Goal: Task Accomplishment & Management: Manage account settings

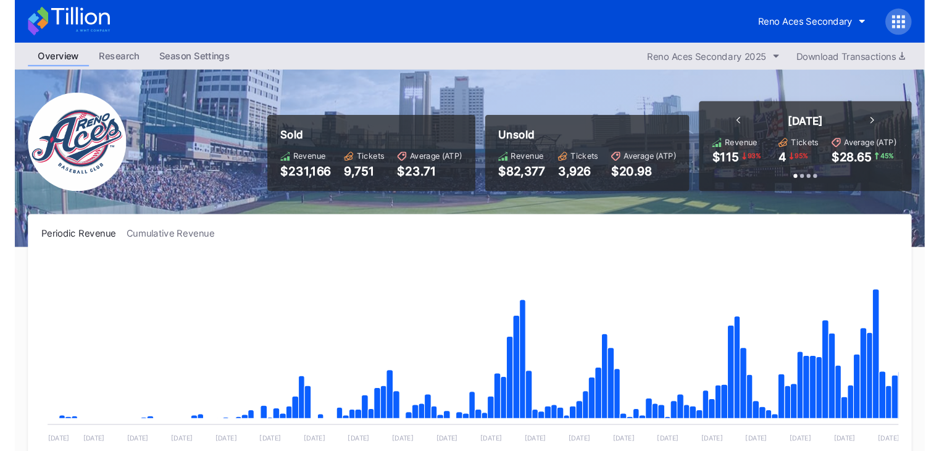
scroll to position [2644, 0]
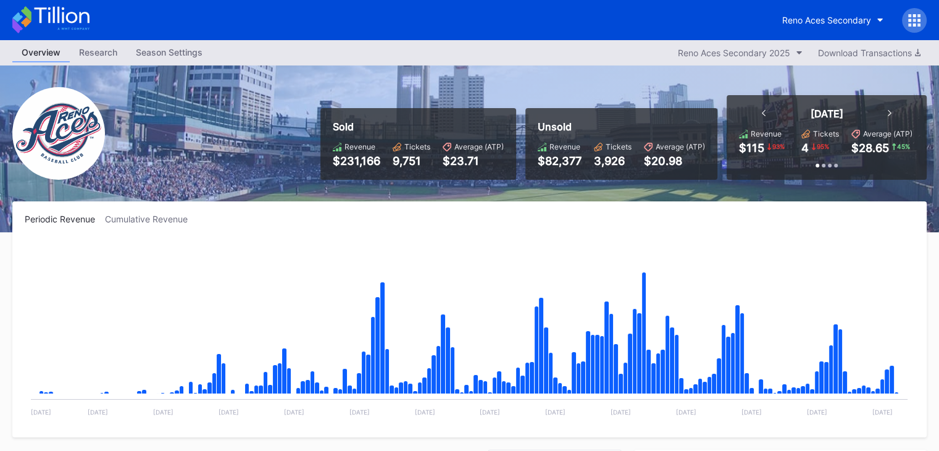
click at [66, 9] on icon at bounding box center [50, 19] width 77 height 27
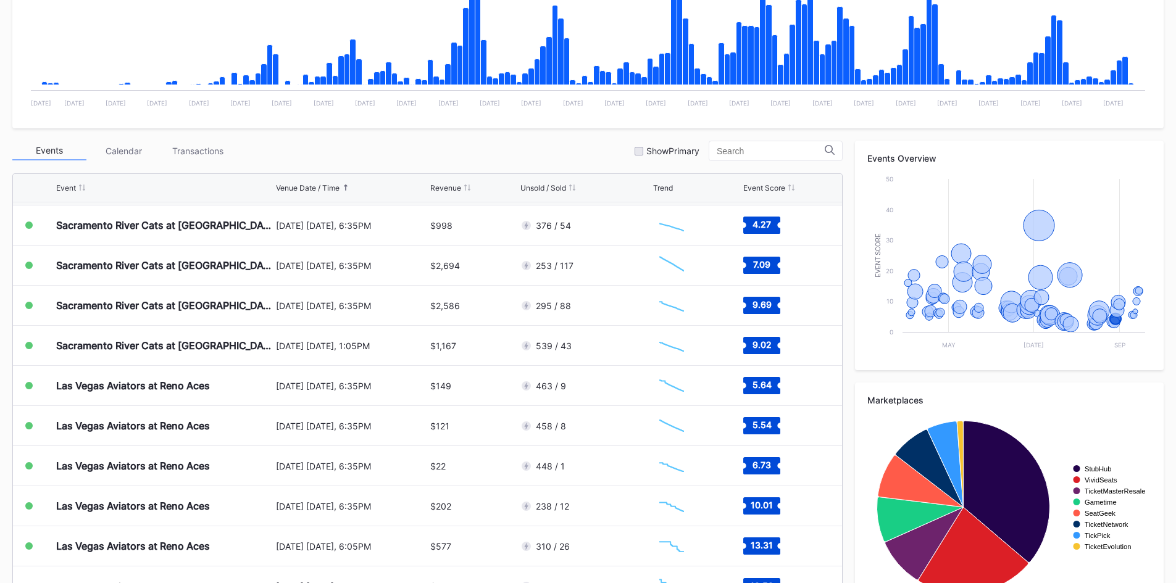
scroll to position [62, 0]
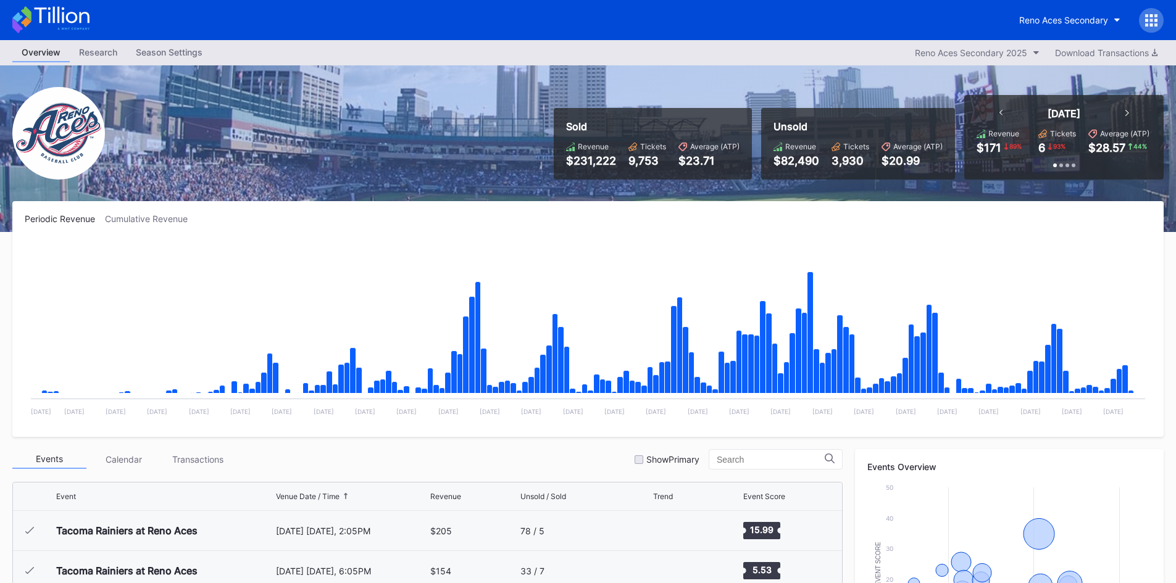
scroll to position [2645, 0]
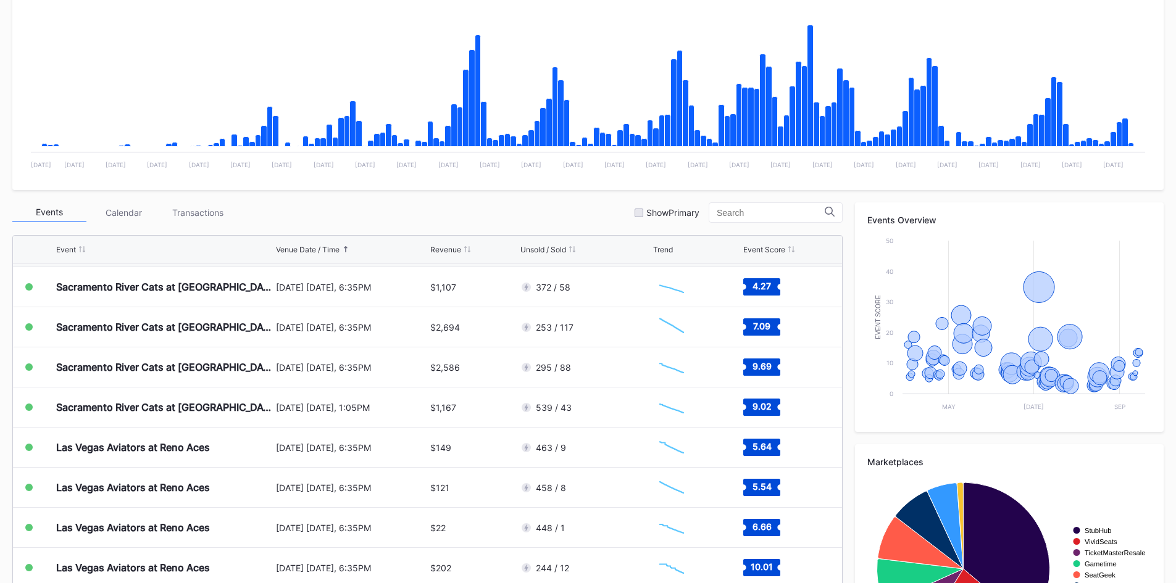
scroll to position [309, 0]
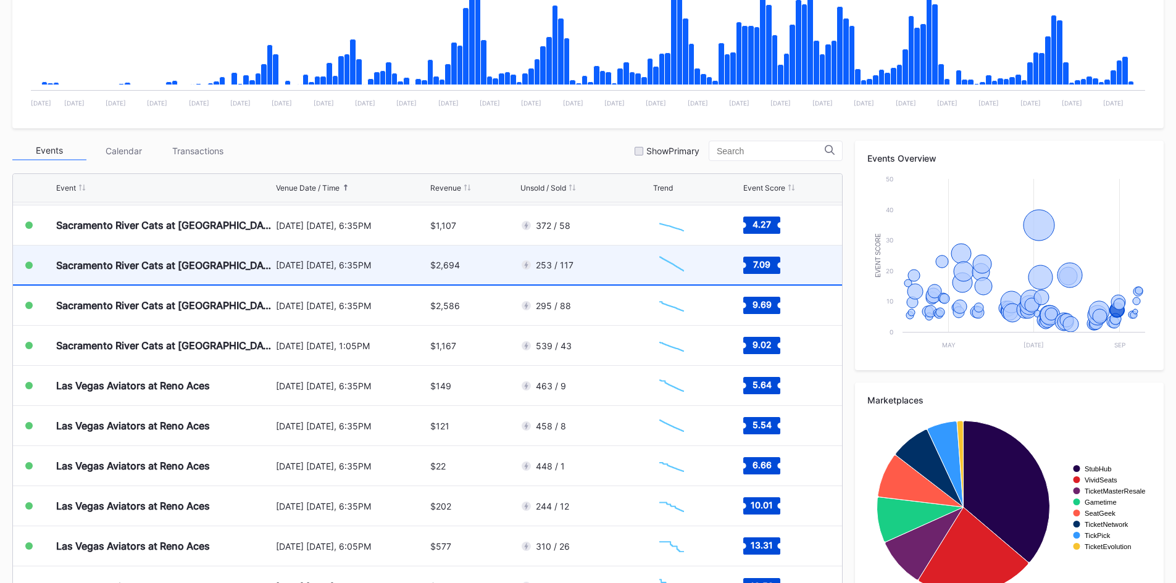
click at [490, 260] on div "$2,694" at bounding box center [473, 265] width 86 height 39
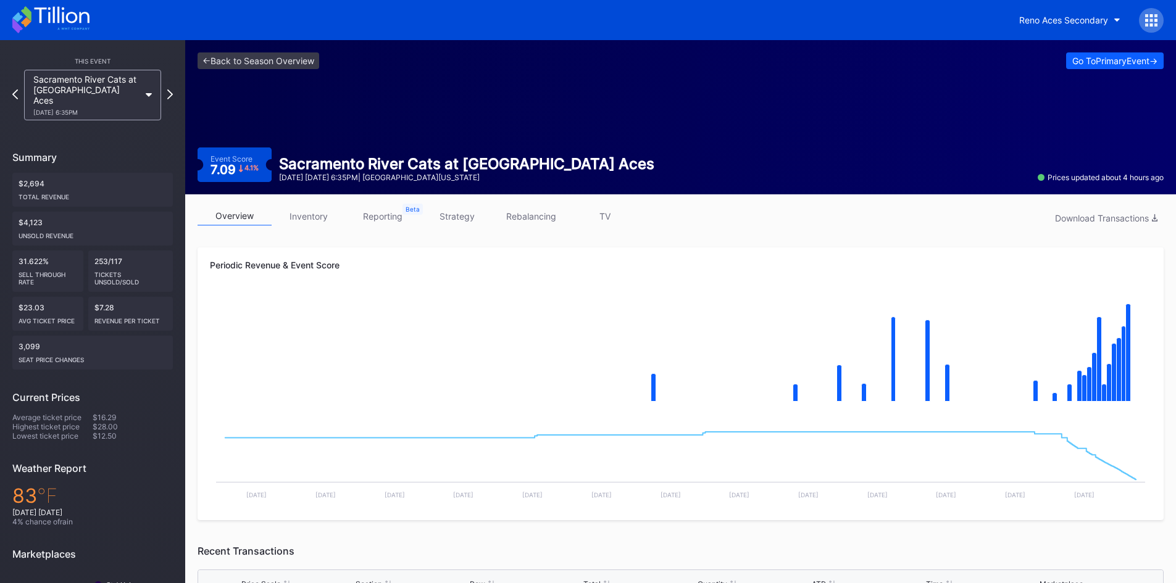
click at [59, 20] on icon at bounding box center [61, 15] width 55 height 17
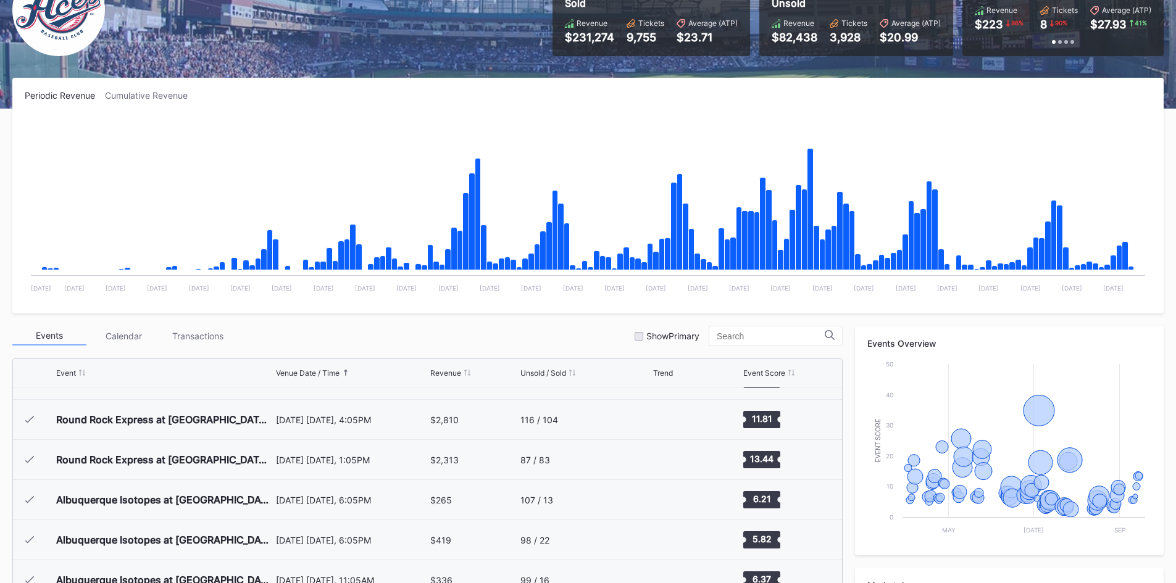
scroll to position [2645, 0]
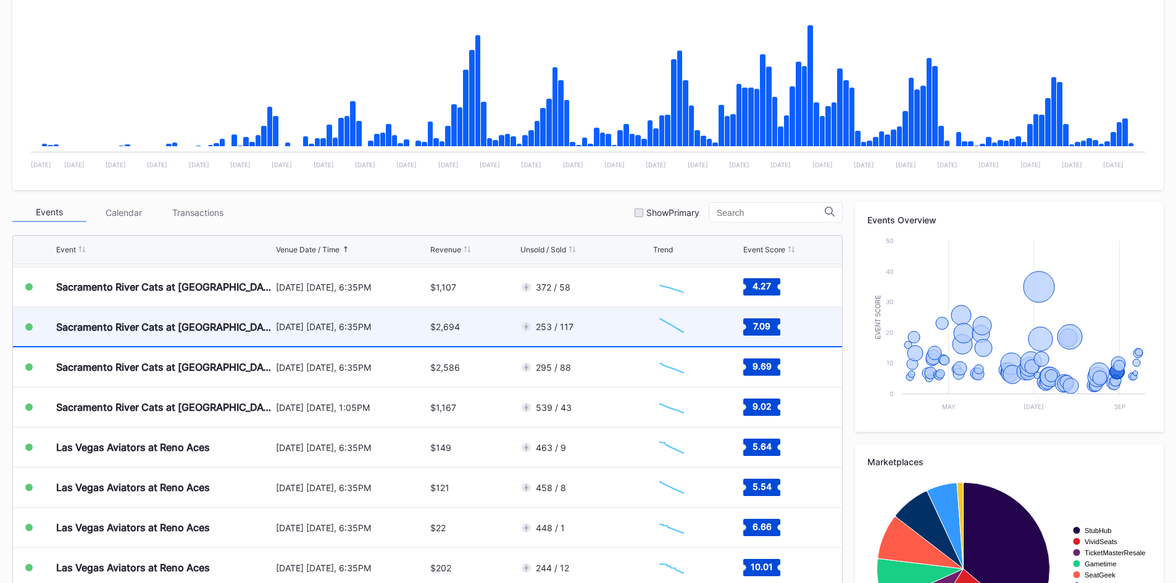
click at [410, 326] on div "[DATE] [DATE], 6:35PM" at bounding box center [352, 327] width 152 height 10
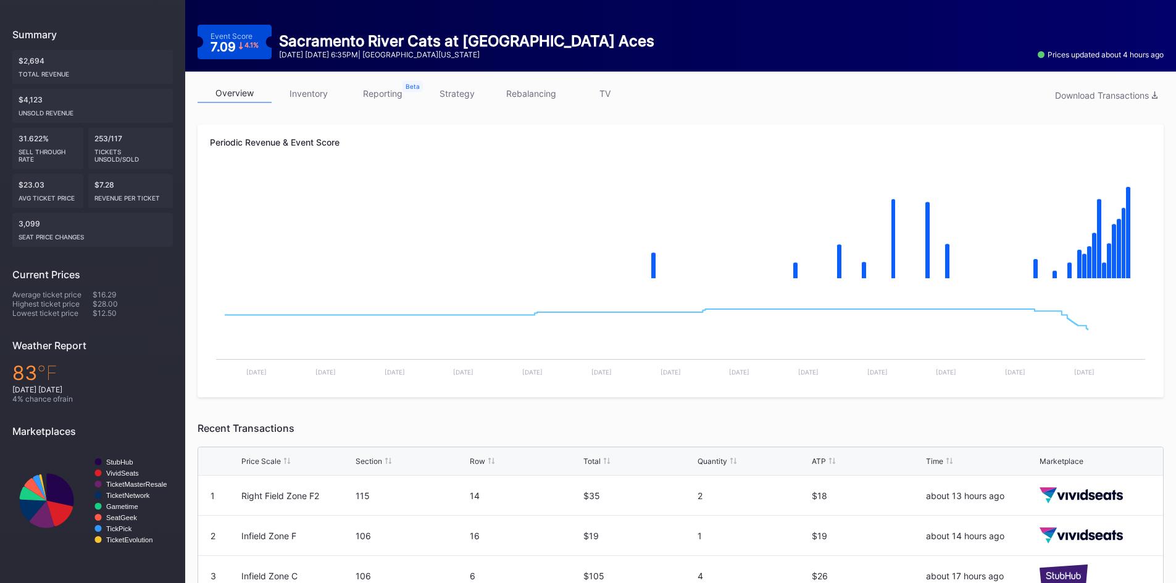
scroll to position [123, 0]
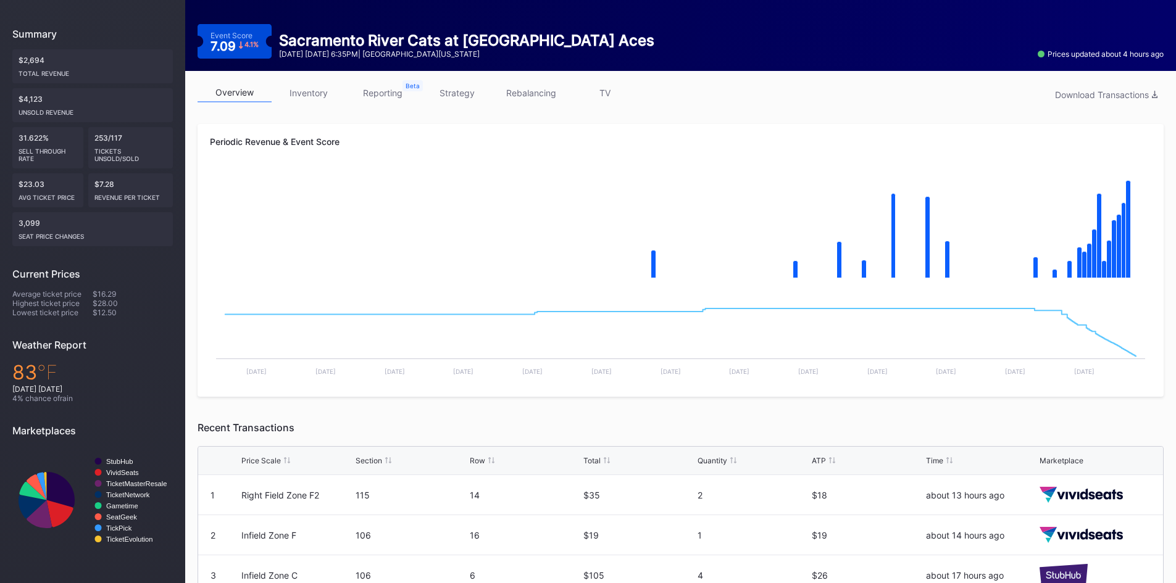
click at [307, 97] on link "inventory" at bounding box center [309, 92] width 74 height 19
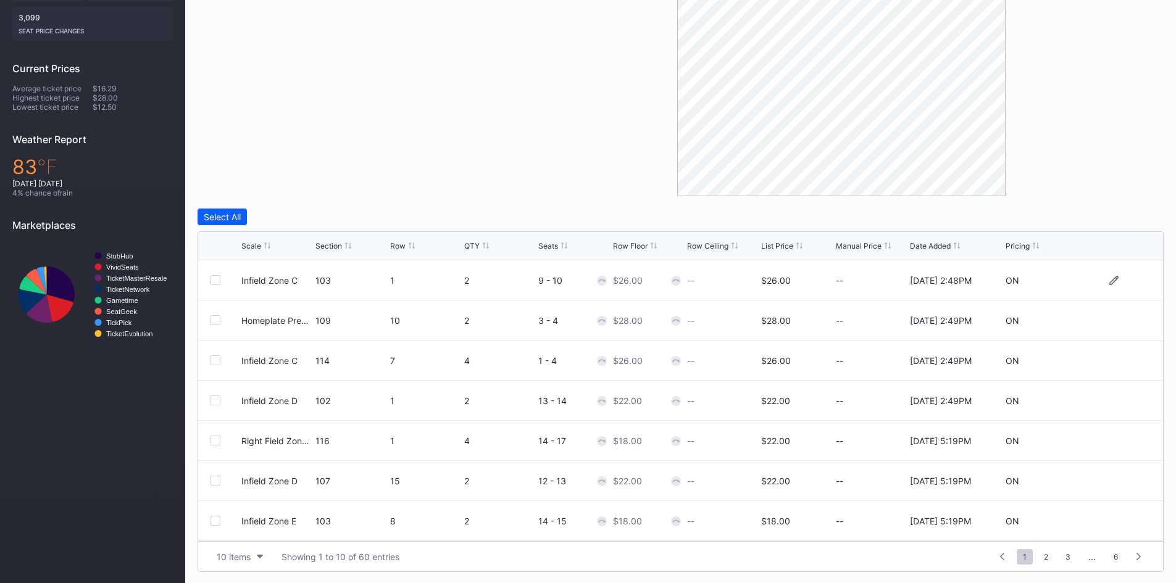
scroll to position [330, 0]
click at [786, 238] on div "Scale Section Row QTY Seats Row Floor Row Ceiling List Price Manual Price Date …" at bounding box center [680, 245] width 965 height 28
click at [782, 250] on div "Scale Section Row QTY Seats Row Floor Row Ceiling List Price Manual Price Date …" at bounding box center [680, 245] width 965 height 28
click at [768, 244] on div "List Price" at bounding box center [777, 244] width 32 height 9
click at [1072, 560] on span "3" at bounding box center [1067, 555] width 17 height 15
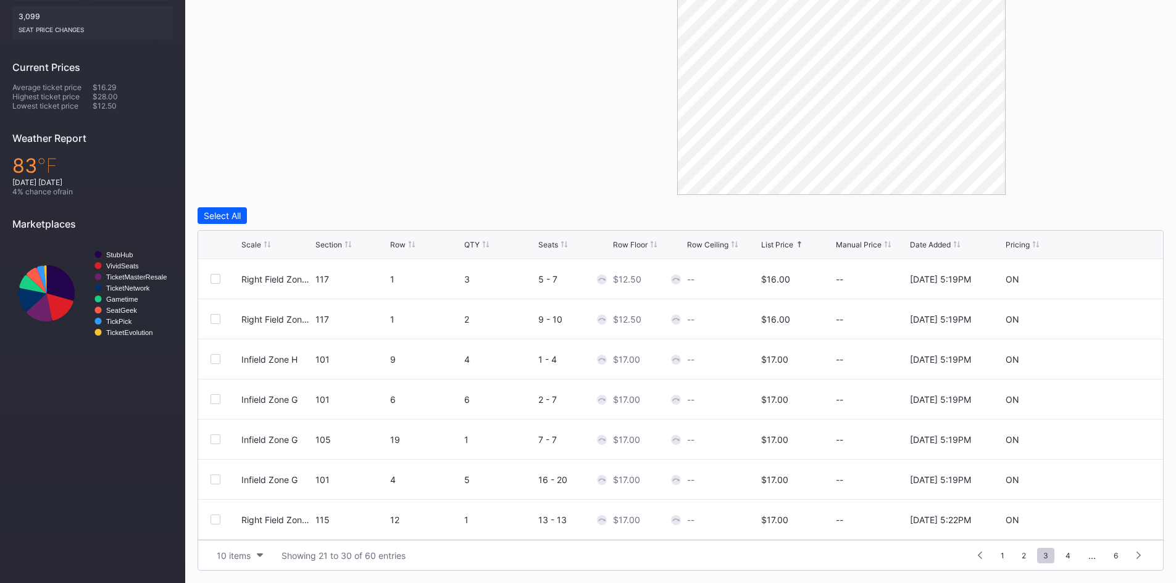
click at [1072, 560] on span "4" at bounding box center [1067, 555] width 17 height 15
click at [1072, 560] on span "4" at bounding box center [1071, 555] width 17 height 15
click at [1109, 520] on icon at bounding box center [1113, 519] width 9 height 9
click at [622, 528] on input "18" at bounding box center [648, 524] width 71 height 23
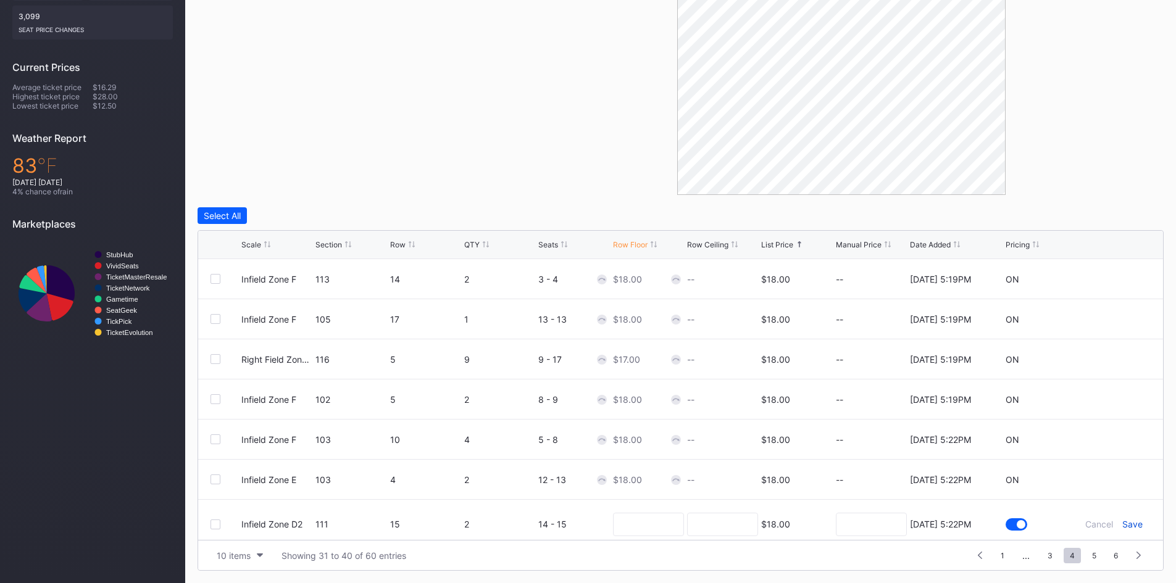
click at [1128, 525] on div "Save" at bounding box center [1132, 524] width 20 height 10
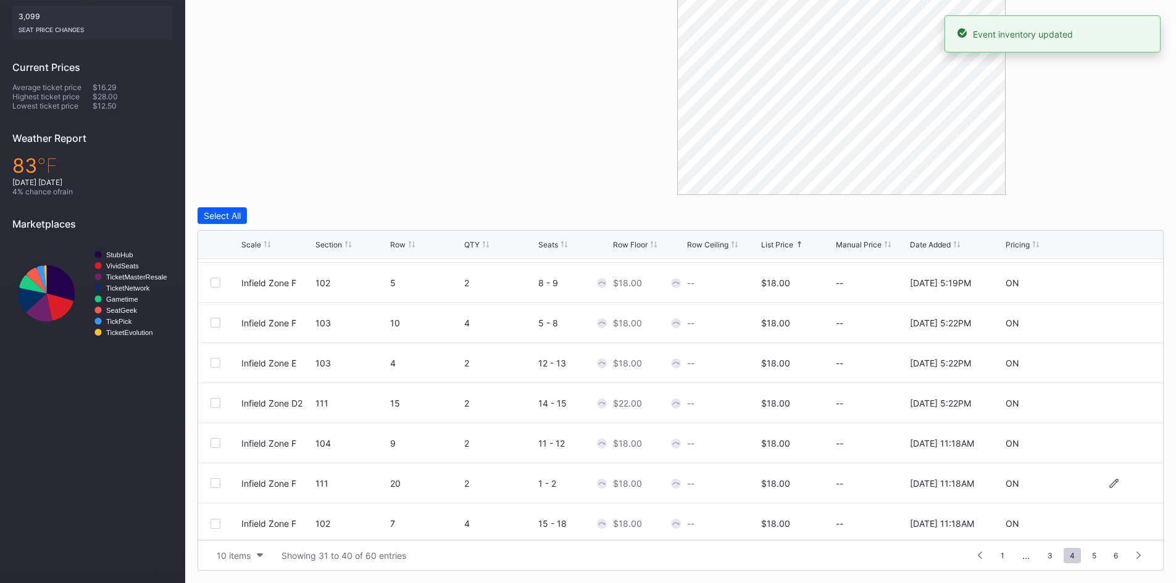
scroll to position [120, 0]
click at [1087, 557] on span "5" at bounding box center [1094, 555] width 17 height 15
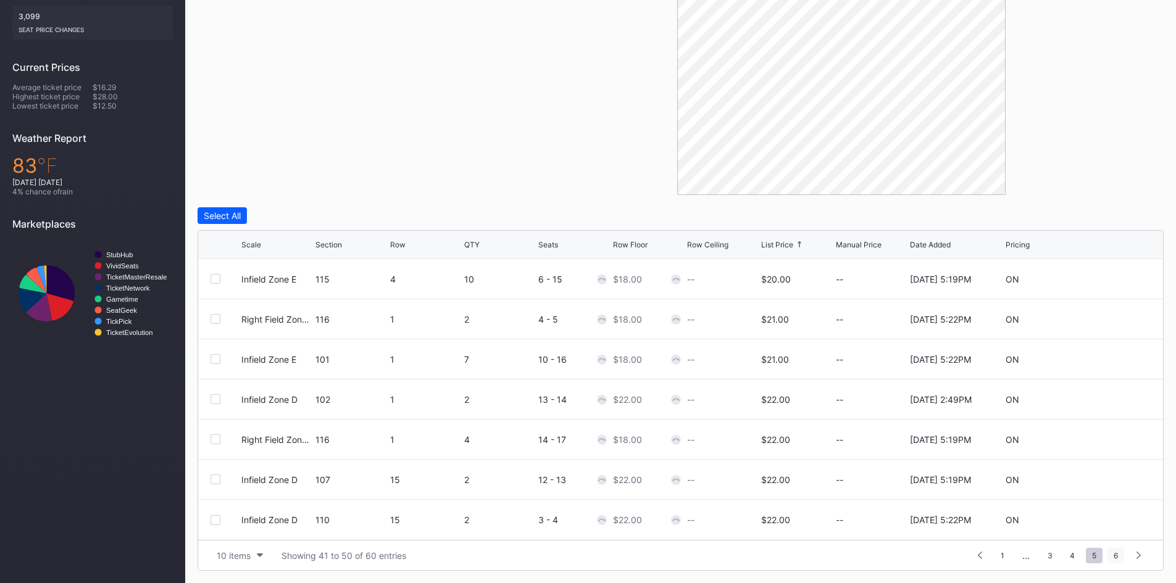
click at [1111, 553] on span "6" at bounding box center [1115, 555] width 17 height 15
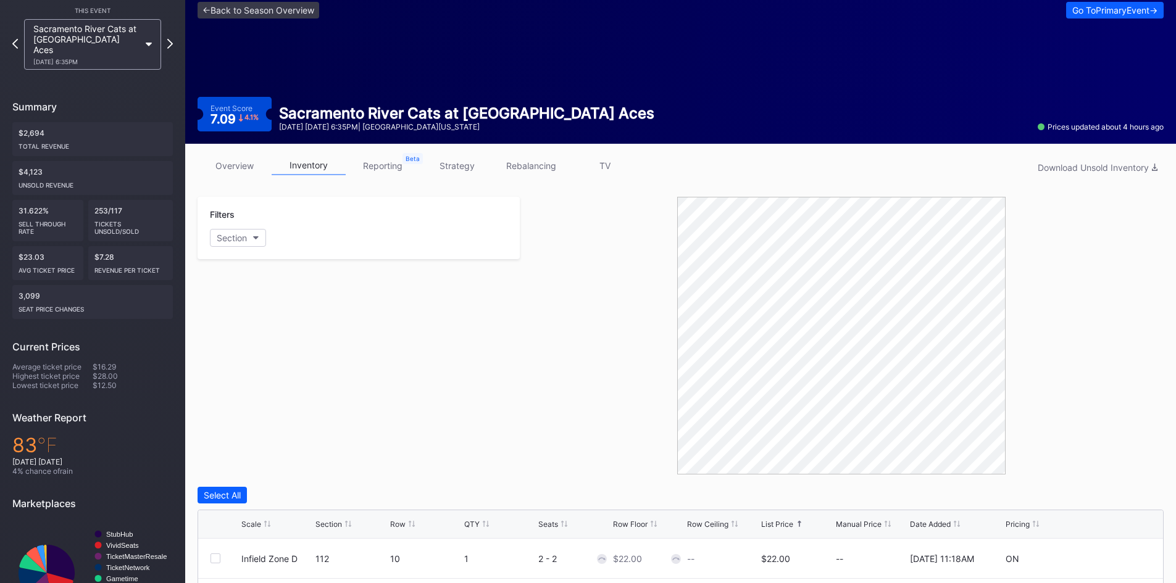
scroll to position [0, 0]
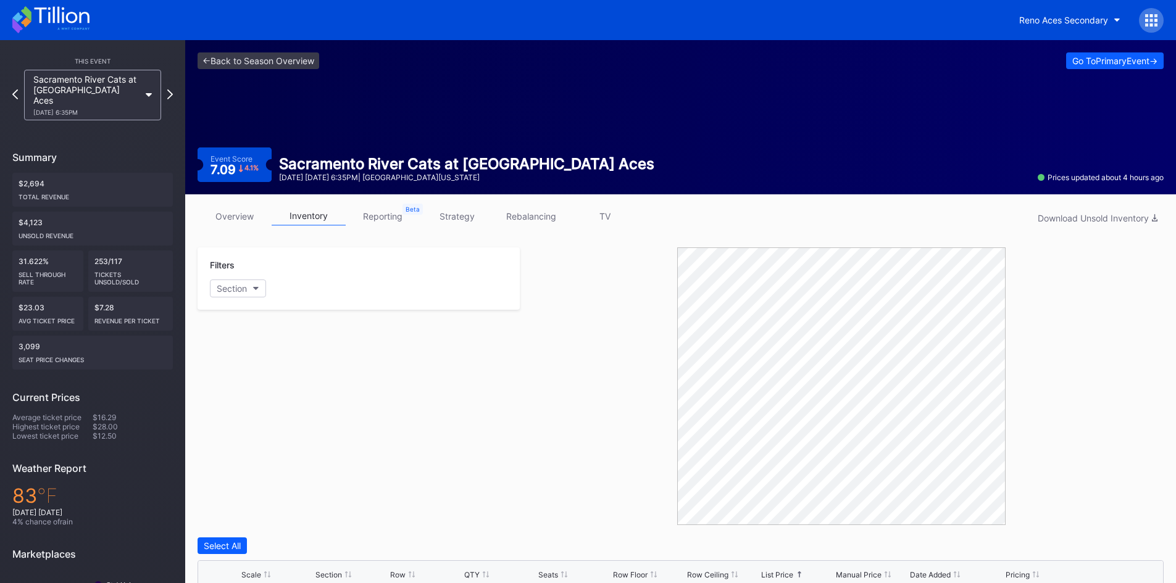
click at [63, 30] on icon at bounding box center [50, 19] width 77 height 27
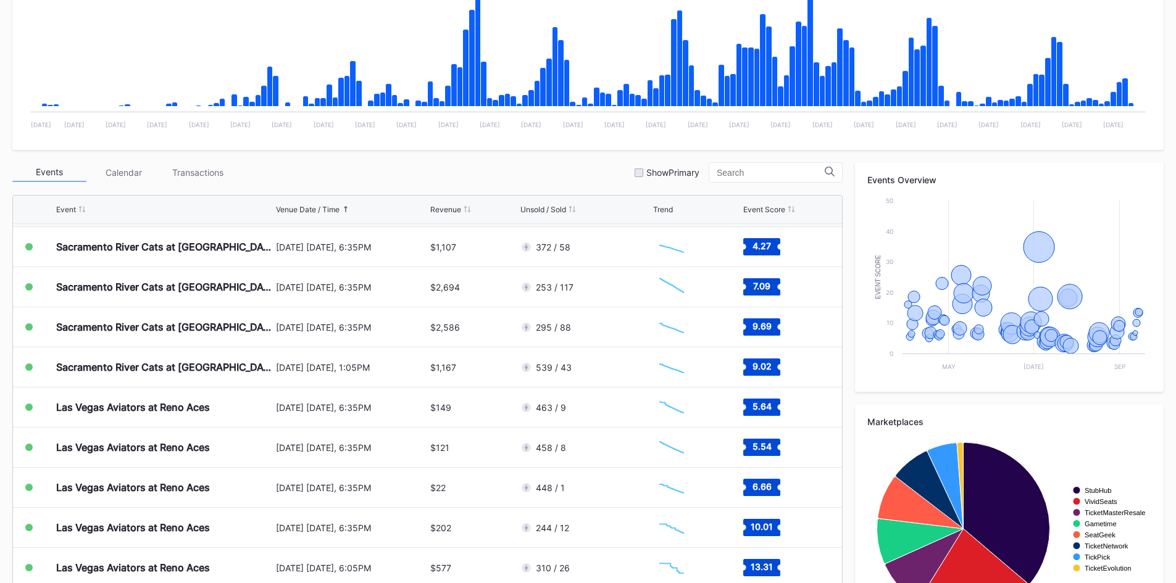
scroll to position [309, 0]
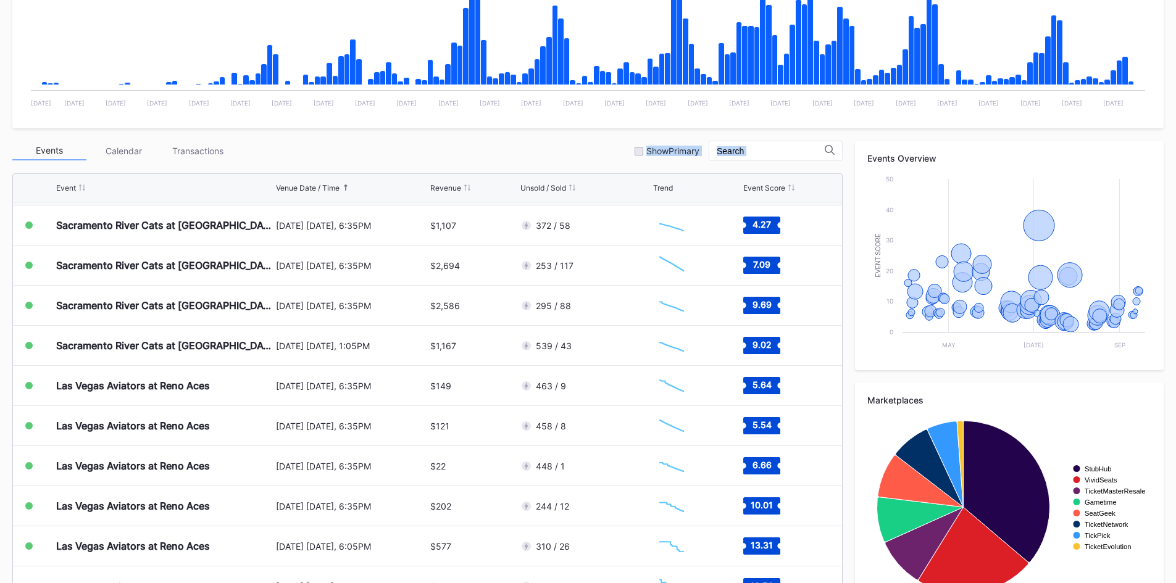
drag, startPoint x: 297, startPoint y: 136, endPoint x: 321, endPoint y: 162, distance: 34.5
click at [321, 162] on div "Periodic Revenue Cumulative Revenue Created with Highcharts 11.2.0 Chart title …" at bounding box center [588, 259] width 1176 height 732
click at [321, 162] on div "Events Calendar Transactions Show Primary Event Venue Date / Time Revenue Unsol…" at bounding box center [427, 374] width 830 height 467
drag, startPoint x: 762, startPoint y: 172, endPoint x: 486, endPoint y: 133, distance: 278.0
click at [505, 125] on div "Periodic Revenue Cumulative Revenue Created with Highcharts 11.2.0 Chart title …" at bounding box center [588, 259] width 1176 height 732
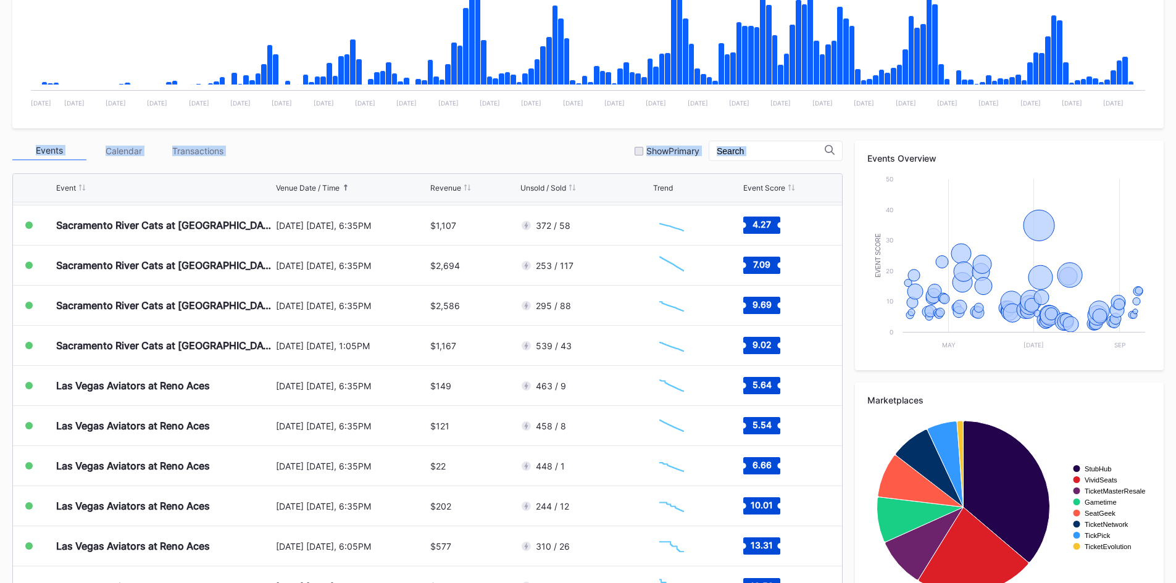
click at [457, 139] on div "Periodic Revenue Cumulative Revenue Created with Highcharts 11.2.0 Chart title …" at bounding box center [588, 259] width 1176 height 732
drag, startPoint x: 401, startPoint y: 114, endPoint x: 760, endPoint y: 154, distance: 361.4
click at [760, 154] on div "Periodic Revenue Cumulative Revenue Created with Highcharts 11.2.0 Chart title …" at bounding box center [588, 259] width 1176 height 732
drag, startPoint x: 760, startPoint y: 154, endPoint x: 609, endPoint y: 138, distance: 152.6
click at [609, 138] on div "Periodic Revenue Cumulative Revenue Created with Highcharts 11.2.0 Chart title …" at bounding box center [588, 259] width 1176 height 732
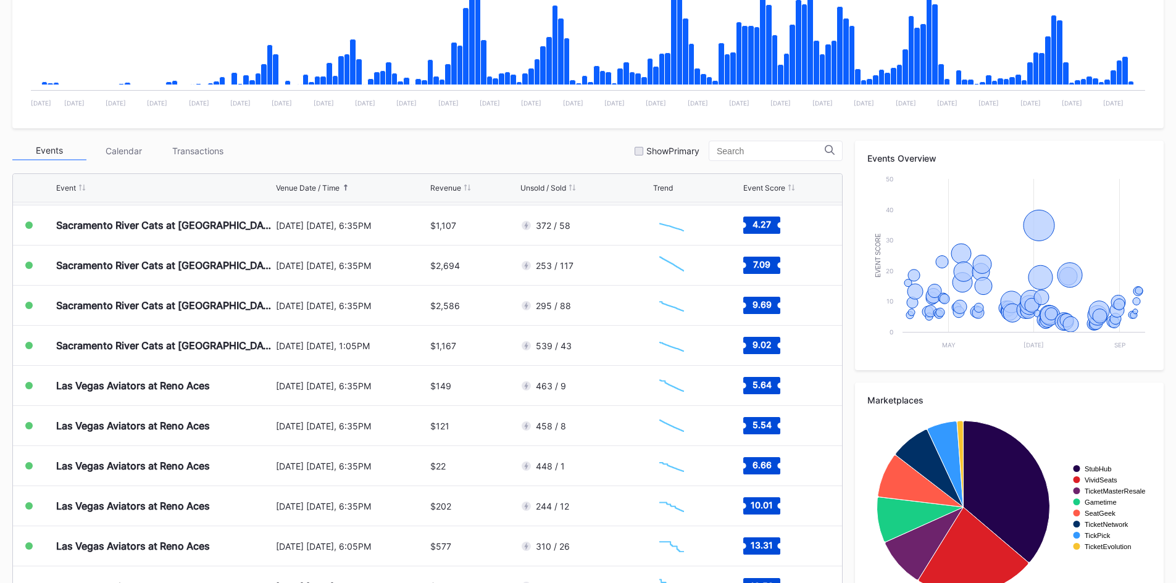
click at [560, 143] on div "Events Calendar Transactions Show Primary" at bounding box center [427, 151] width 830 height 20
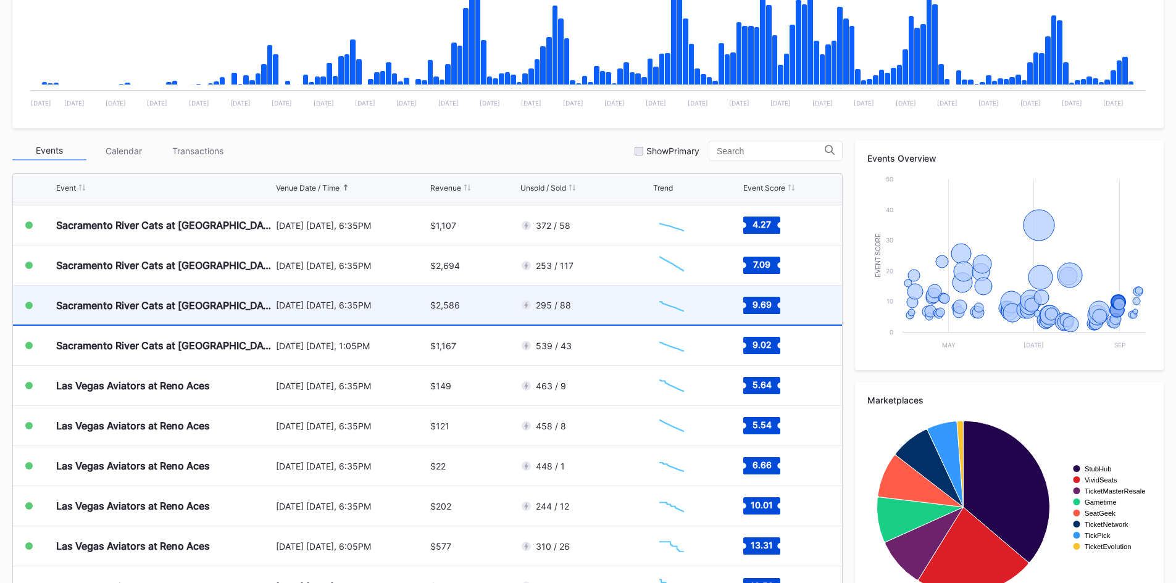
click at [481, 299] on div "$2,586" at bounding box center [473, 305] width 86 height 39
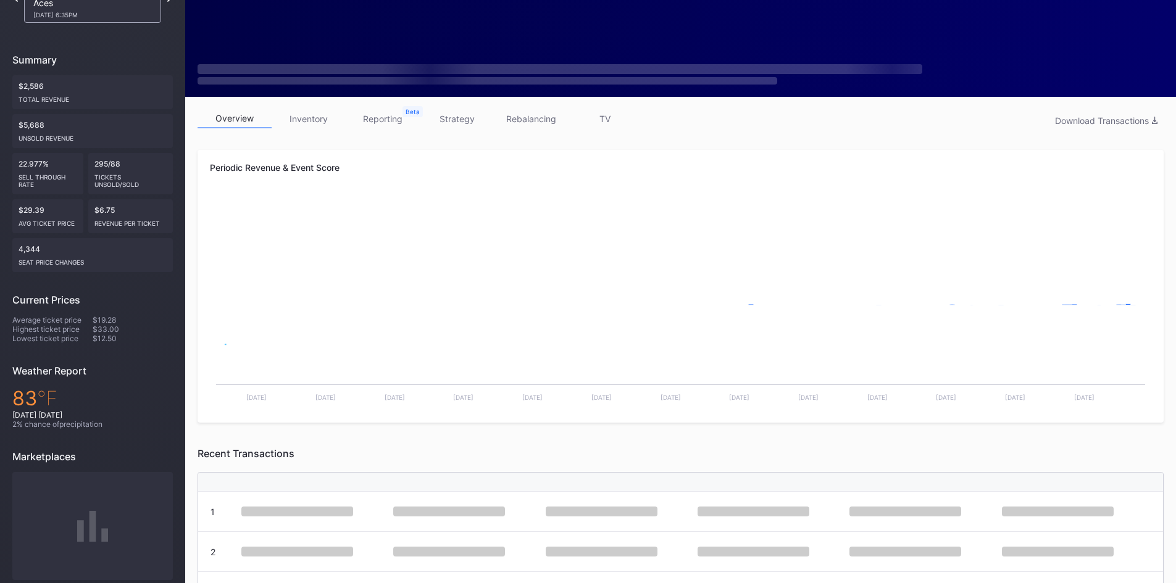
scroll to position [185, 0]
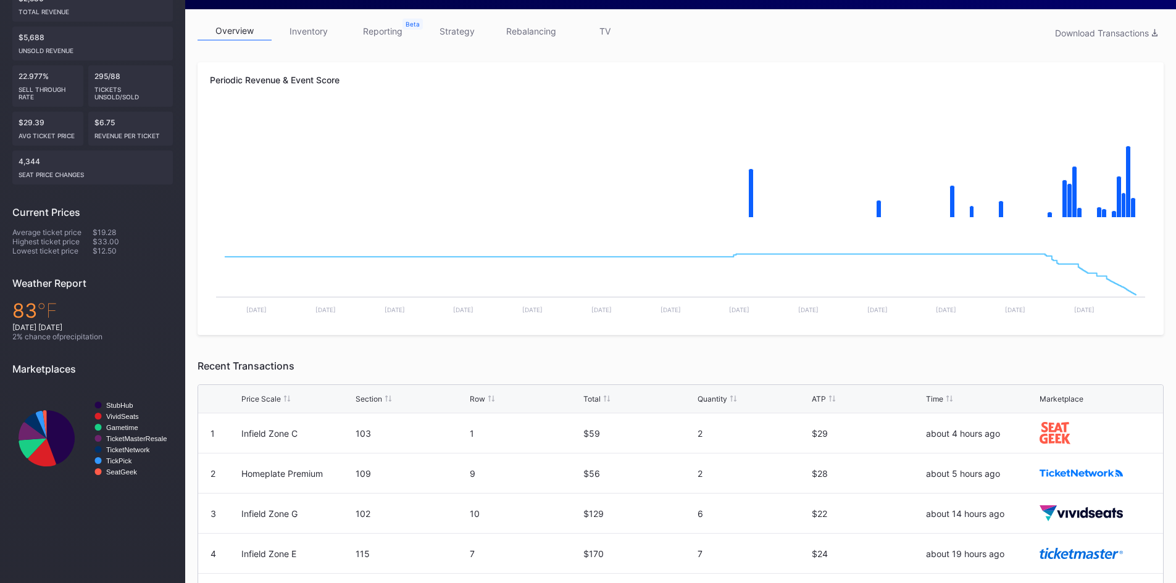
click at [294, 31] on link "inventory" at bounding box center [309, 31] width 74 height 19
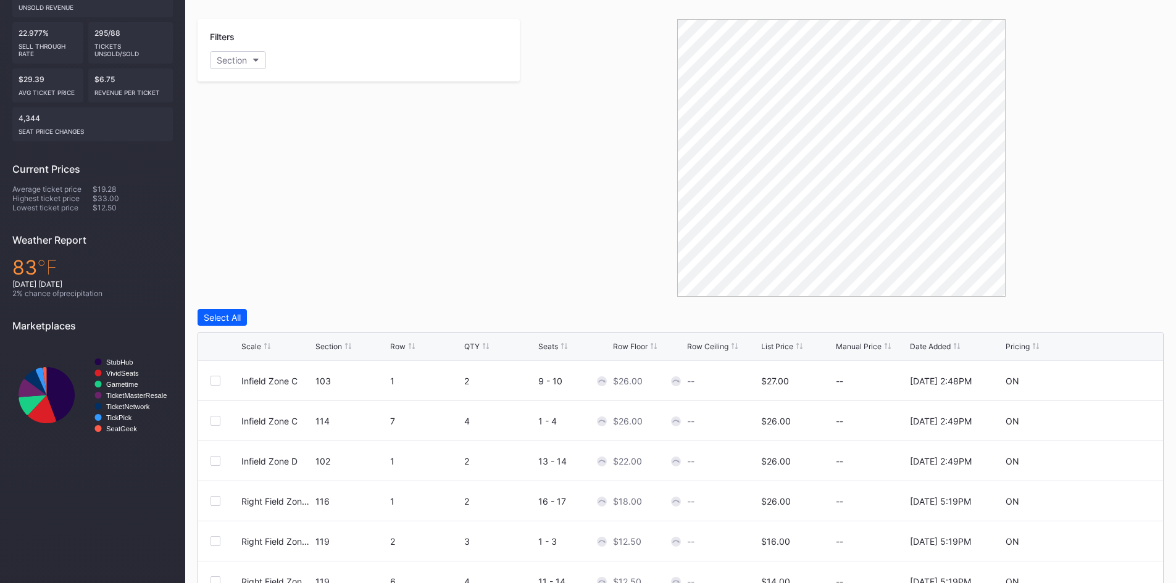
scroll to position [247, 0]
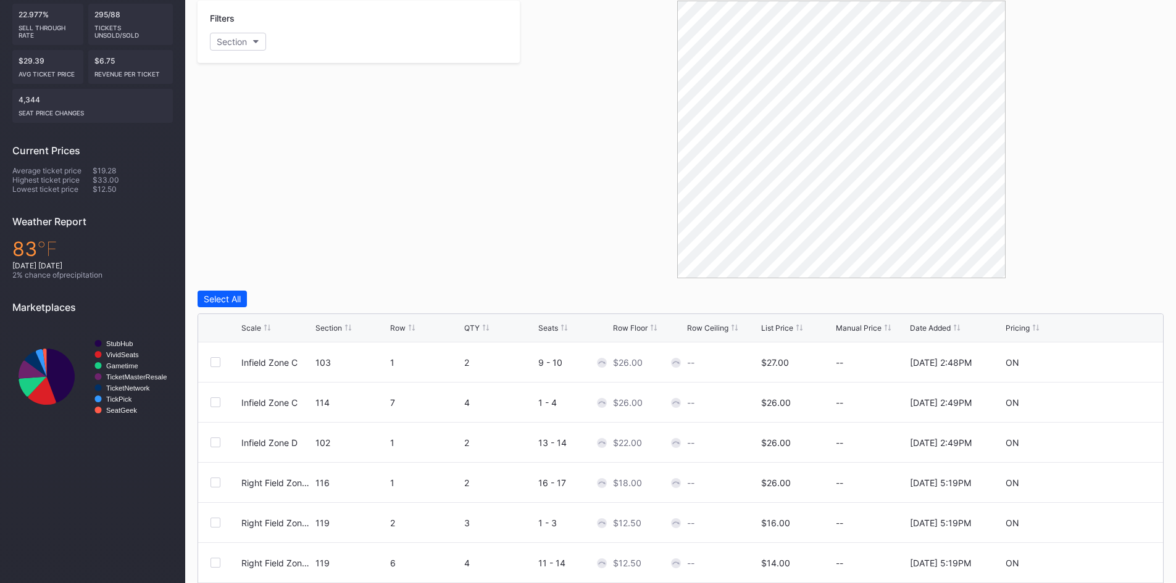
click at [768, 328] on div "List Price" at bounding box center [777, 327] width 32 height 9
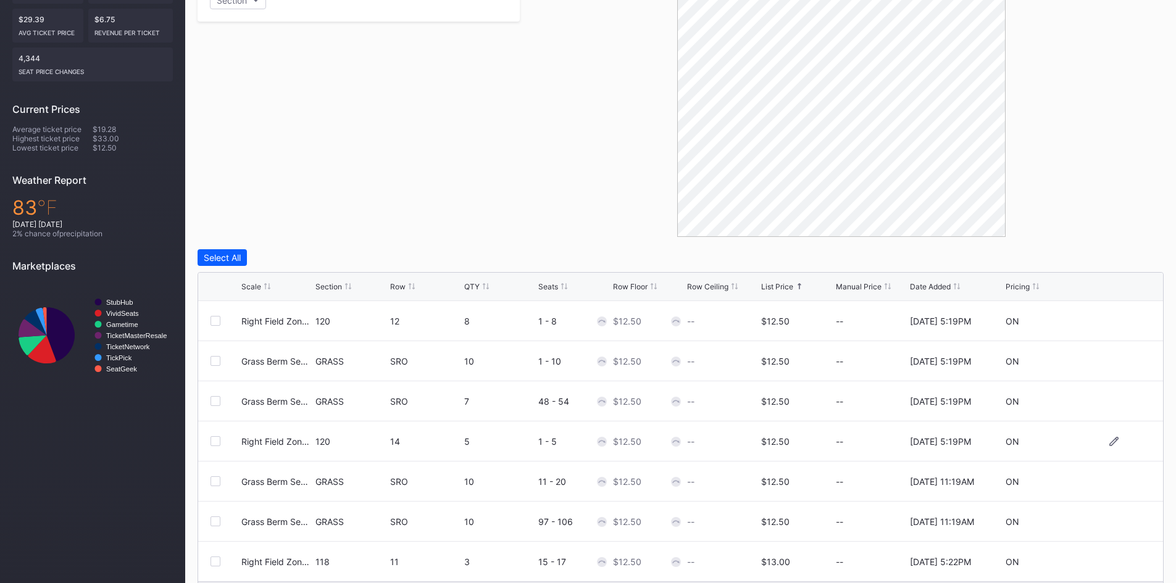
scroll to position [330, 0]
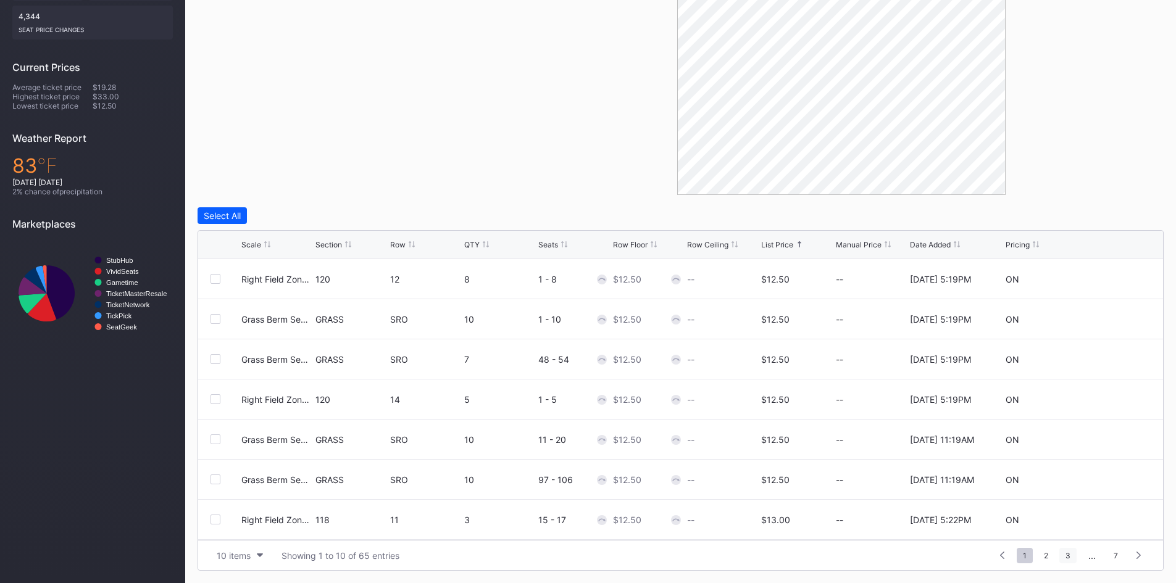
click at [1063, 552] on span "3" at bounding box center [1067, 555] width 17 height 15
click at [1063, 552] on span "5" at bounding box center [1068, 555] width 17 height 15
click at [1064, 552] on span "5" at bounding box center [1072, 555] width 17 height 15
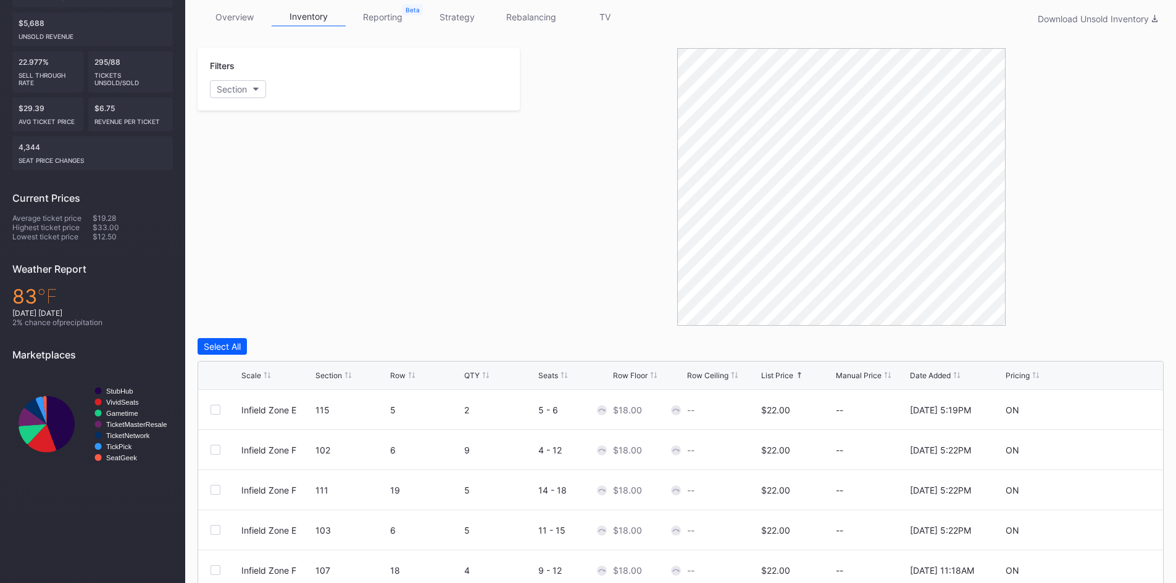
scroll to position [0, 0]
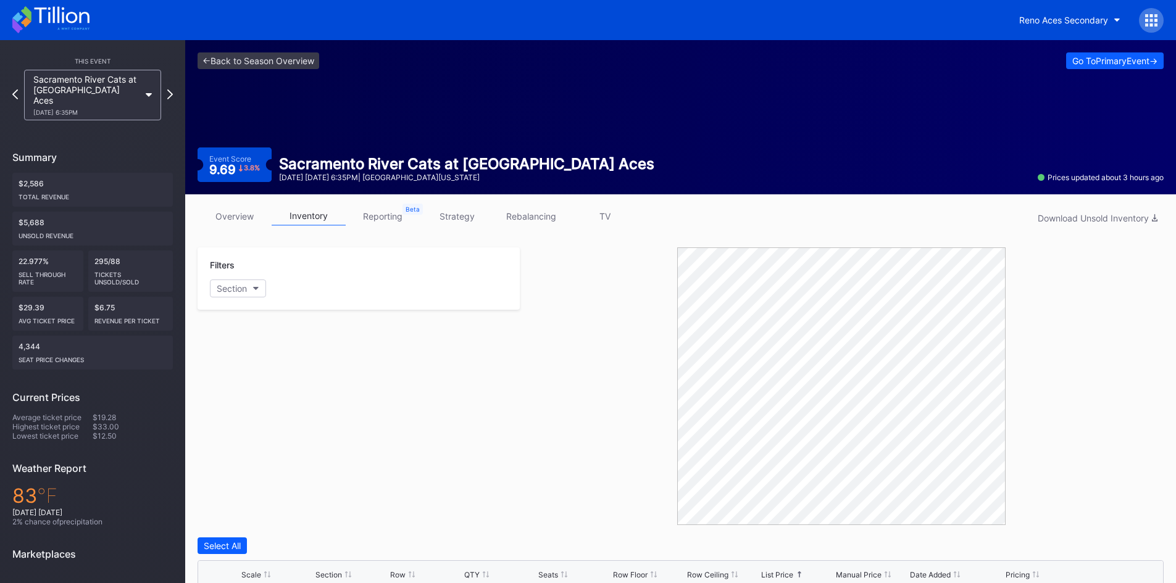
click at [36, 7] on icon at bounding box center [50, 19] width 77 height 27
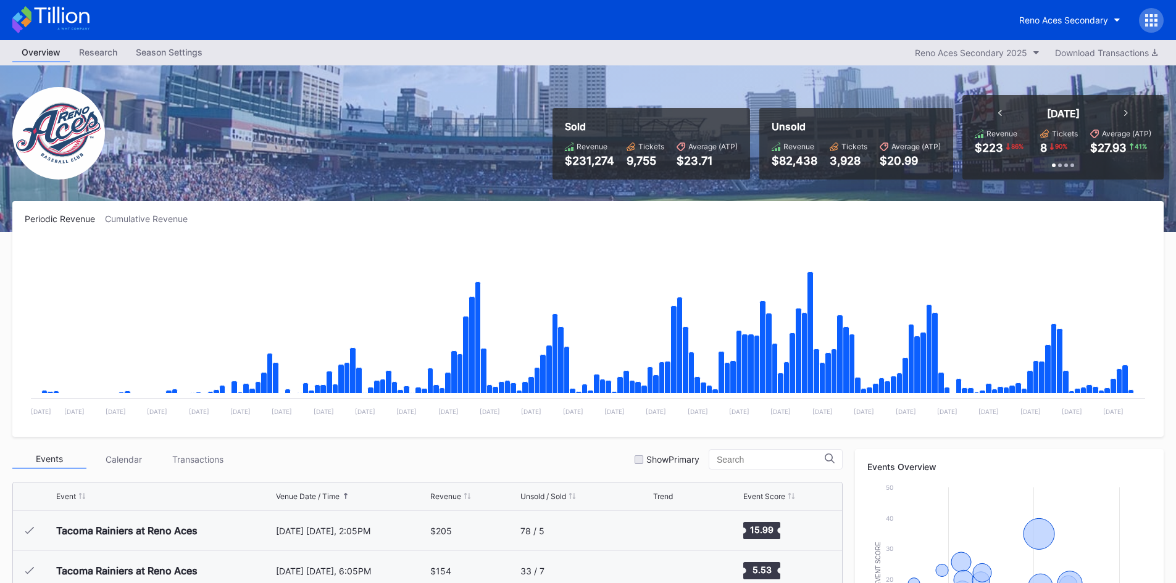
scroll to position [2645, 0]
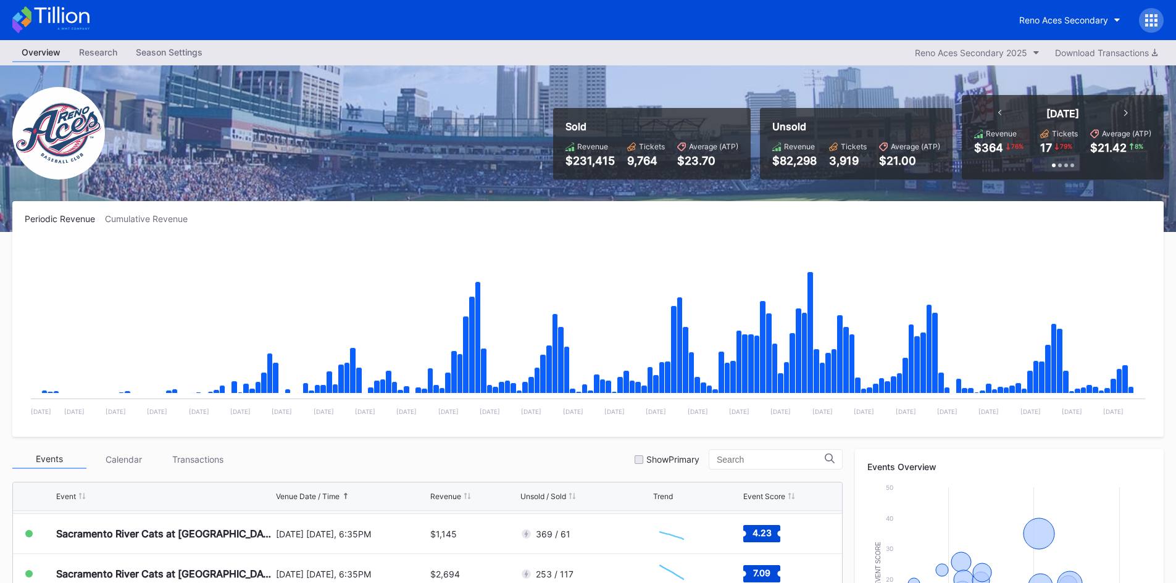
click at [68, 10] on icon at bounding box center [50, 19] width 77 height 27
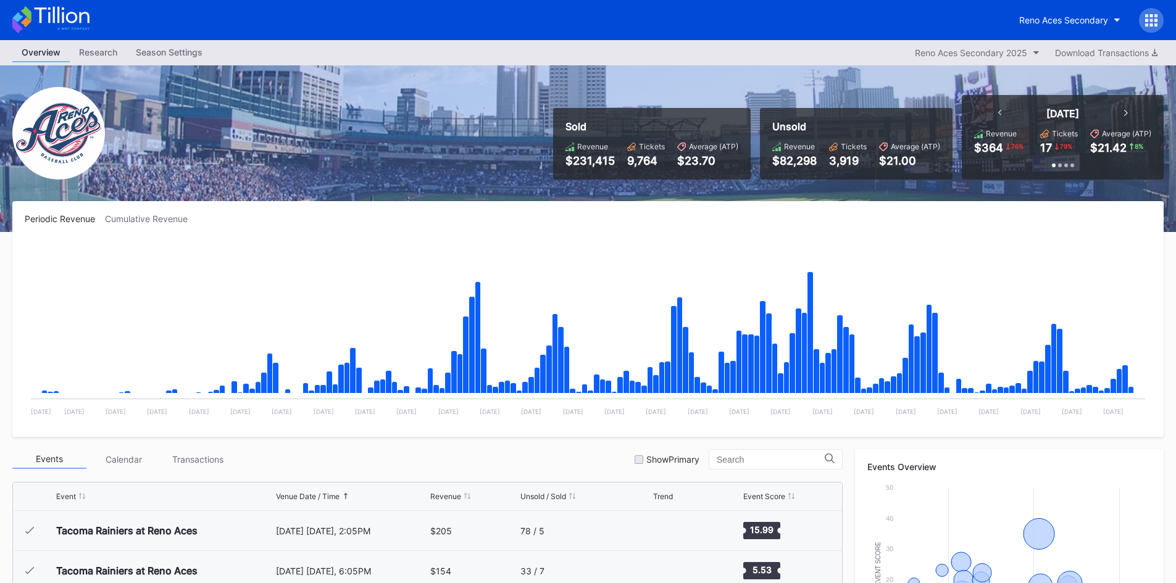
scroll to position [2645, 0]
